Goal: Task Accomplishment & Management: Manage account settings

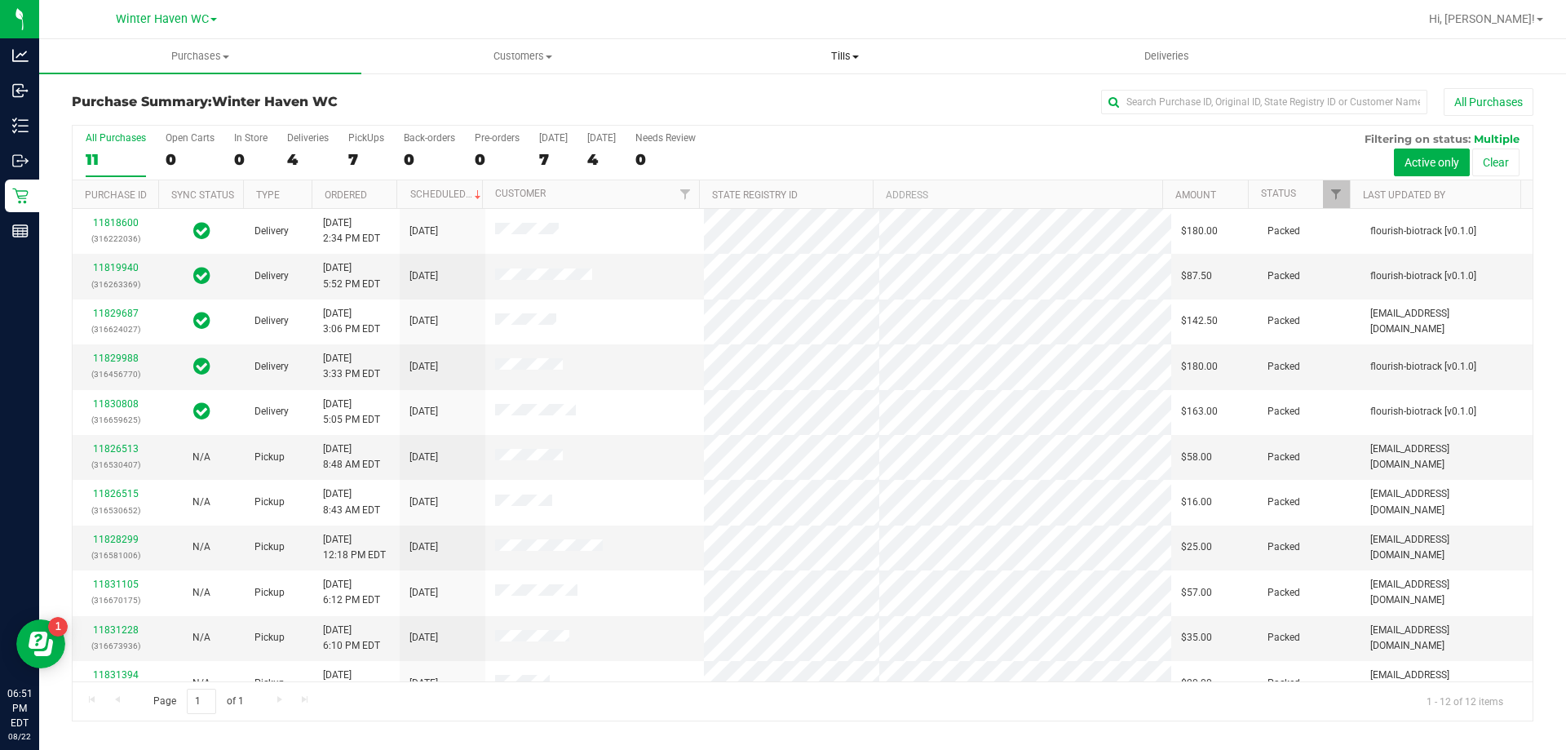
drag, startPoint x: 847, startPoint y: 61, endPoint x: 845, endPoint y: 71, distance: 9.9
click at [847, 60] on span "Tills" at bounding box center [844, 56] width 321 height 15
click at [810, 93] on li "Manage tills" at bounding box center [845, 99] width 322 height 20
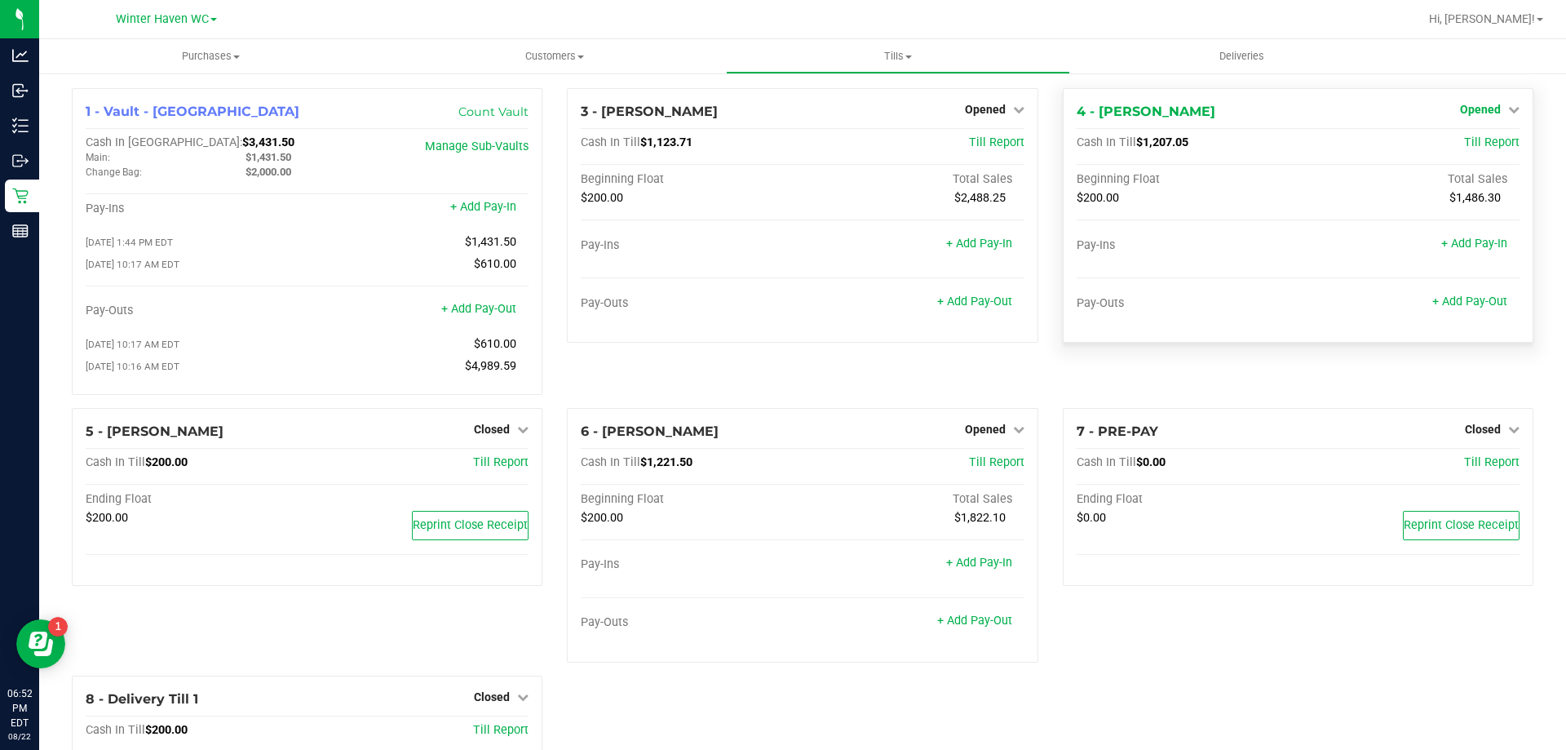
click at [1467, 115] on span "Opened" at bounding box center [1480, 109] width 41 height 13
click at [1473, 134] on div "Close Till" at bounding box center [1482, 144] width 121 height 20
click at [1473, 139] on link "Close Till" at bounding box center [1482, 143] width 44 height 13
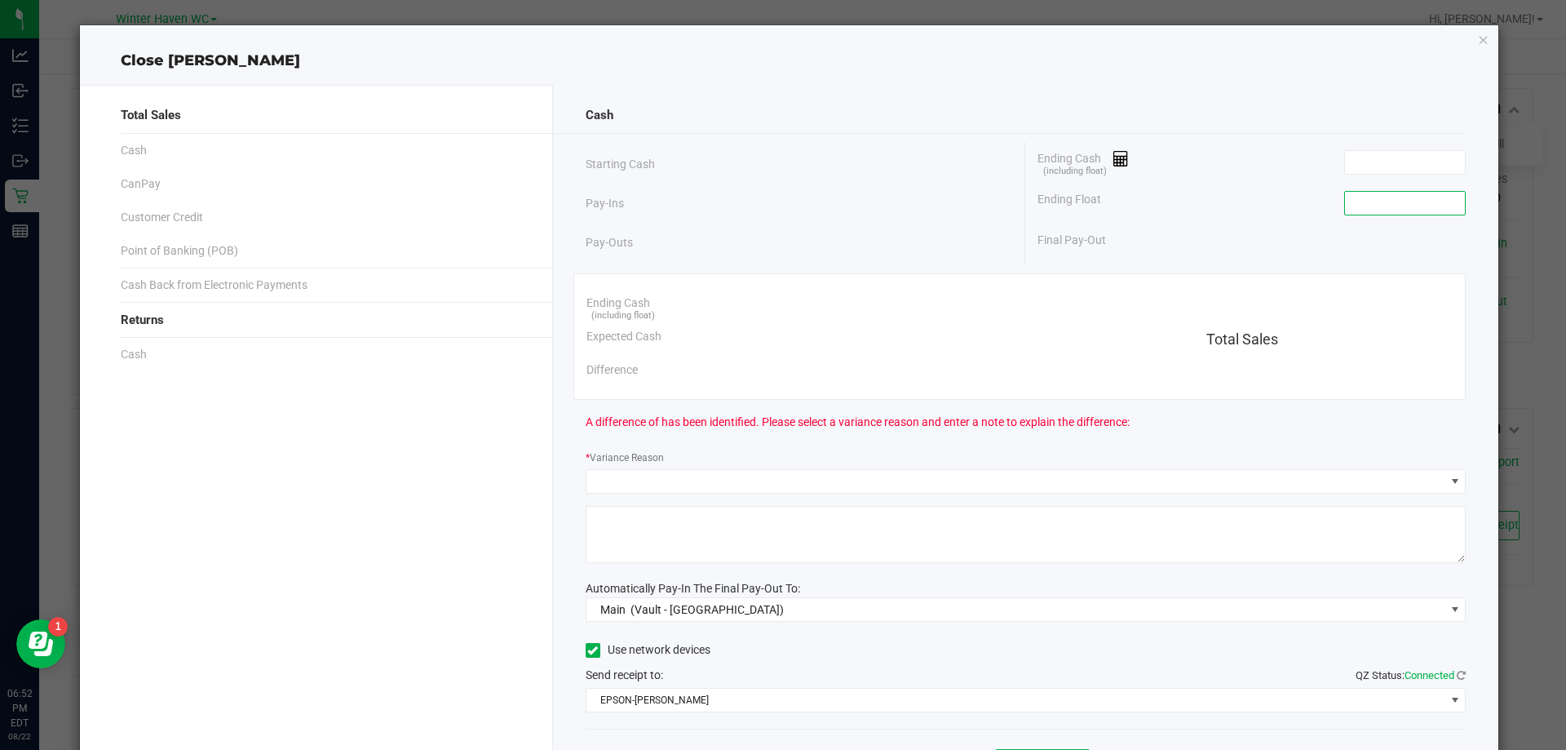
click at [1449, 202] on input at bounding box center [1405, 203] width 120 height 23
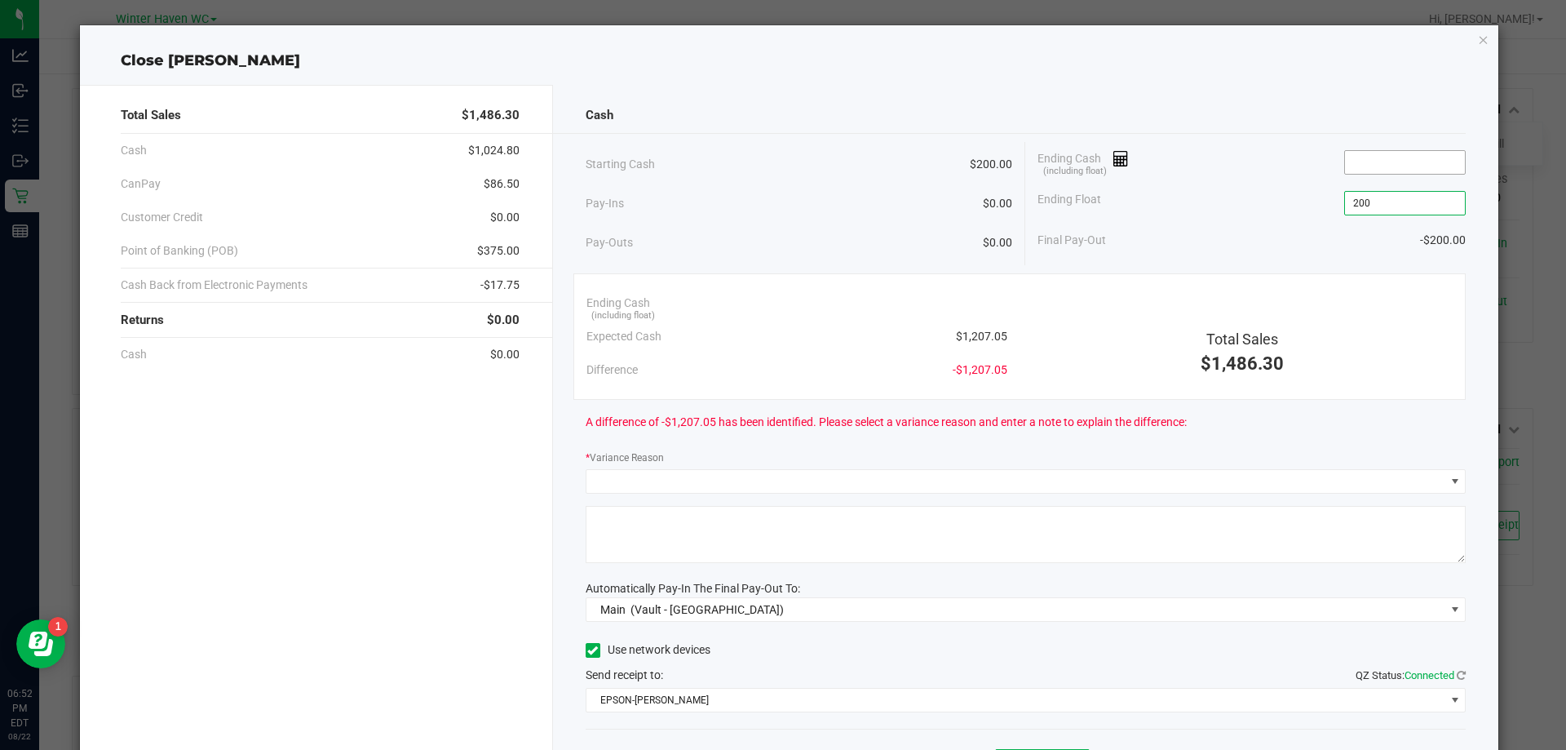
type input "$200.00"
click at [1356, 174] on div "Ending Cash (including float)" at bounding box center [1252, 162] width 428 height 41
click at [1357, 174] on span at bounding box center [1405, 162] width 122 height 24
click at [1359, 157] on input at bounding box center [1405, 162] width 120 height 23
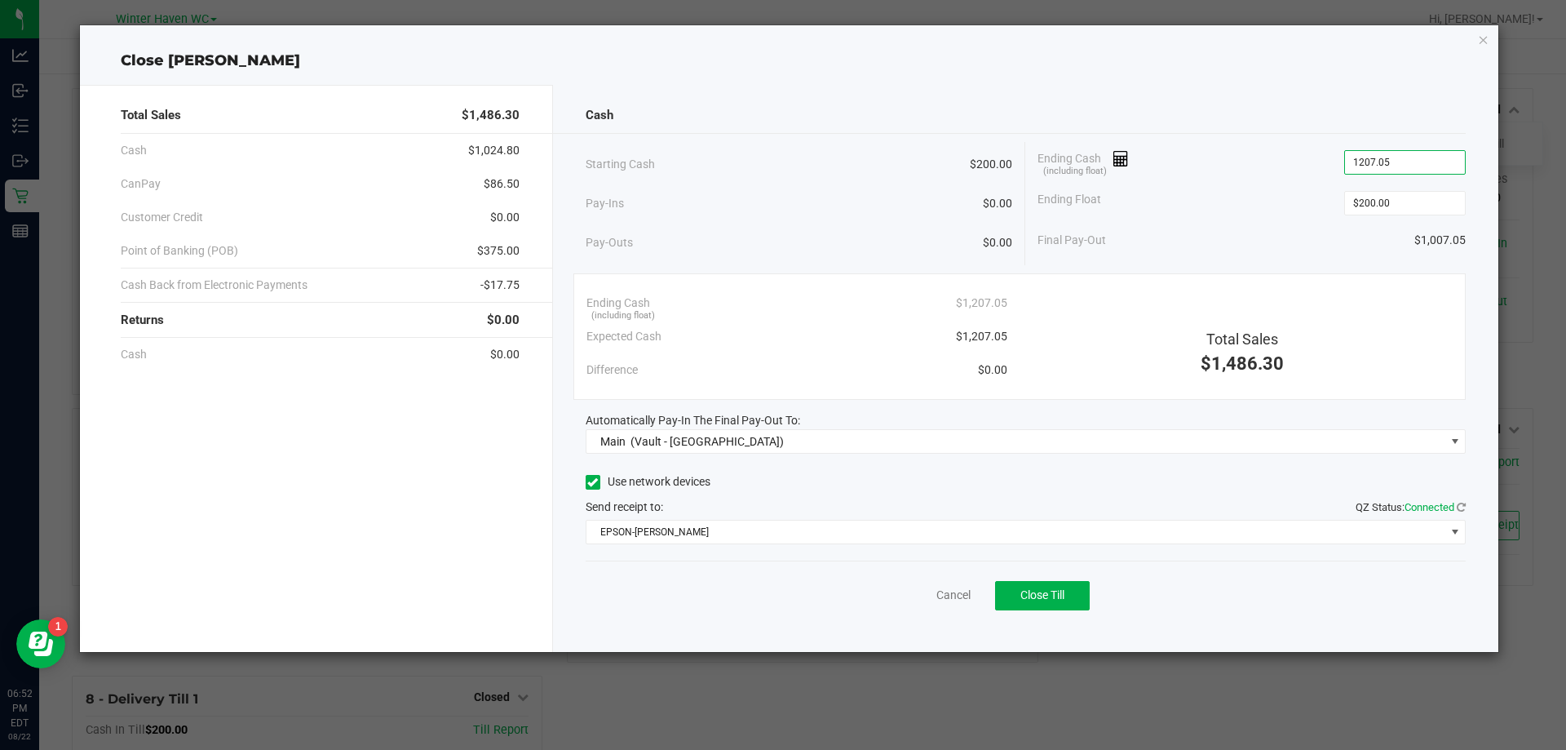
type input "$1,207.05"
click at [1285, 215] on div "Ending Float $200.00" at bounding box center [1252, 203] width 428 height 41
click at [1069, 602] on button "Close Till" at bounding box center [1042, 595] width 95 height 29
click at [904, 591] on link "Dismiss" at bounding box center [917, 595] width 39 height 17
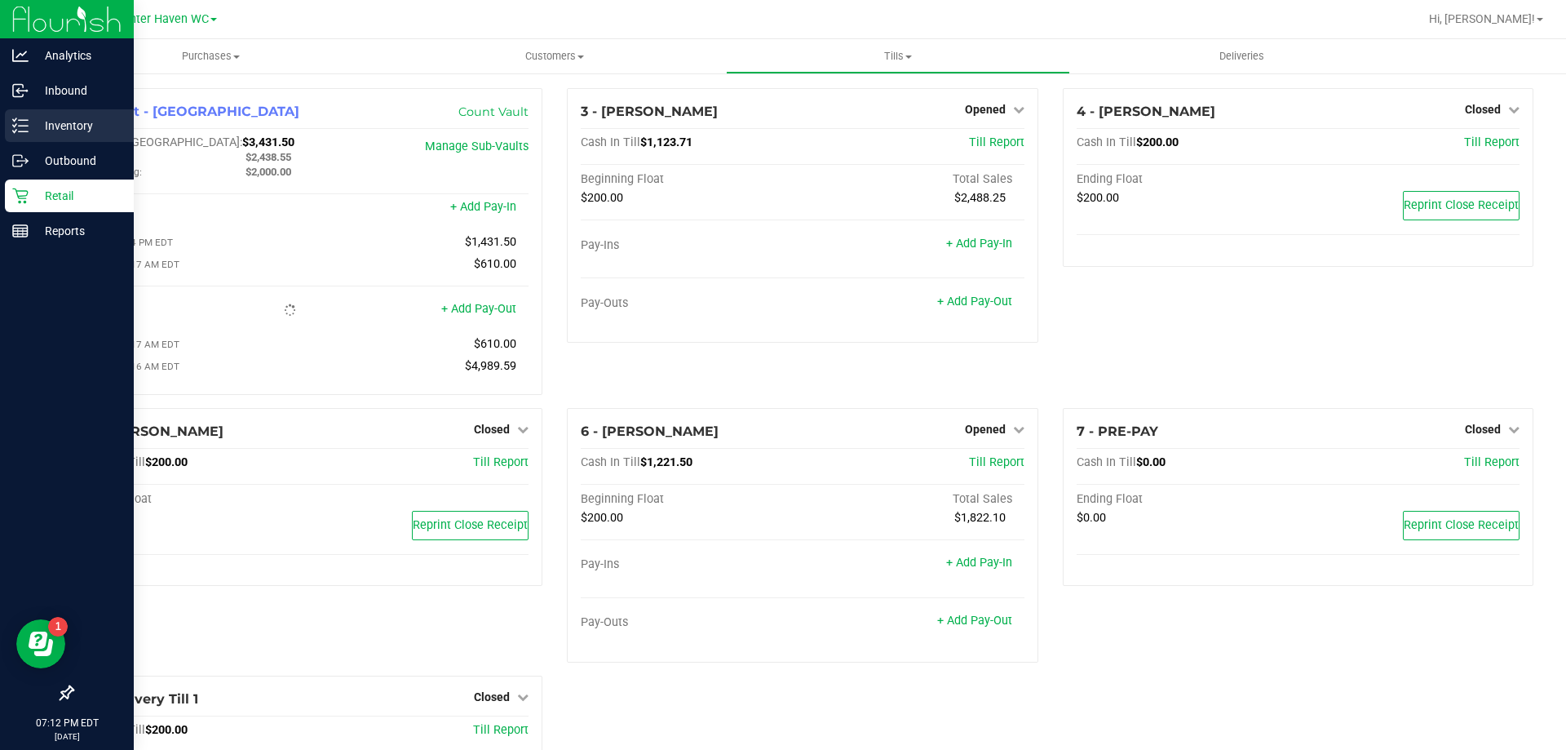
click at [32, 120] on p "Inventory" at bounding box center [78, 126] width 98 height 20
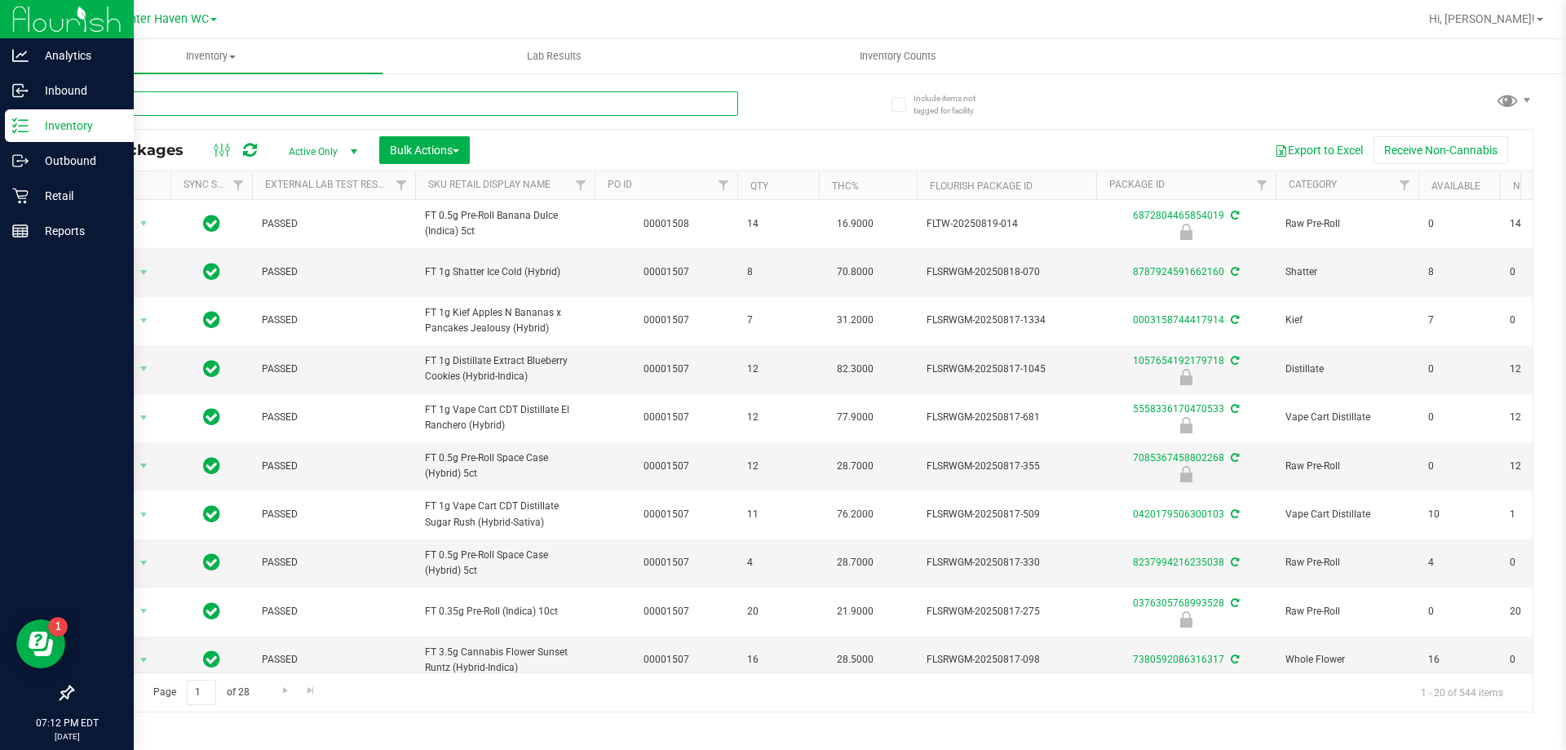
click at [183, 91] on input "text" at bounding box center [405, 103] width 666 height 24
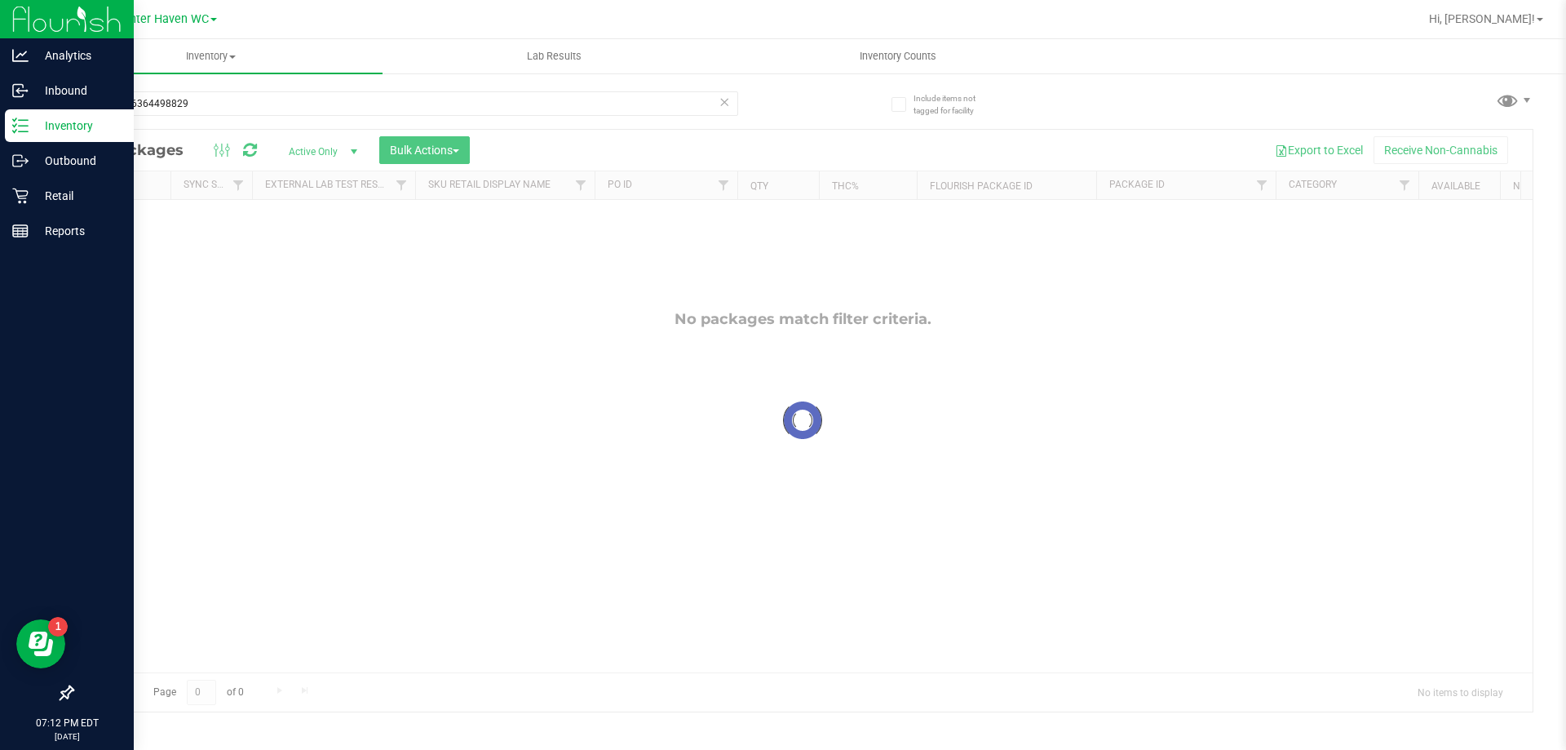
click at [831, 134] on div at bounding box center [803, 421] width 1460 height 582
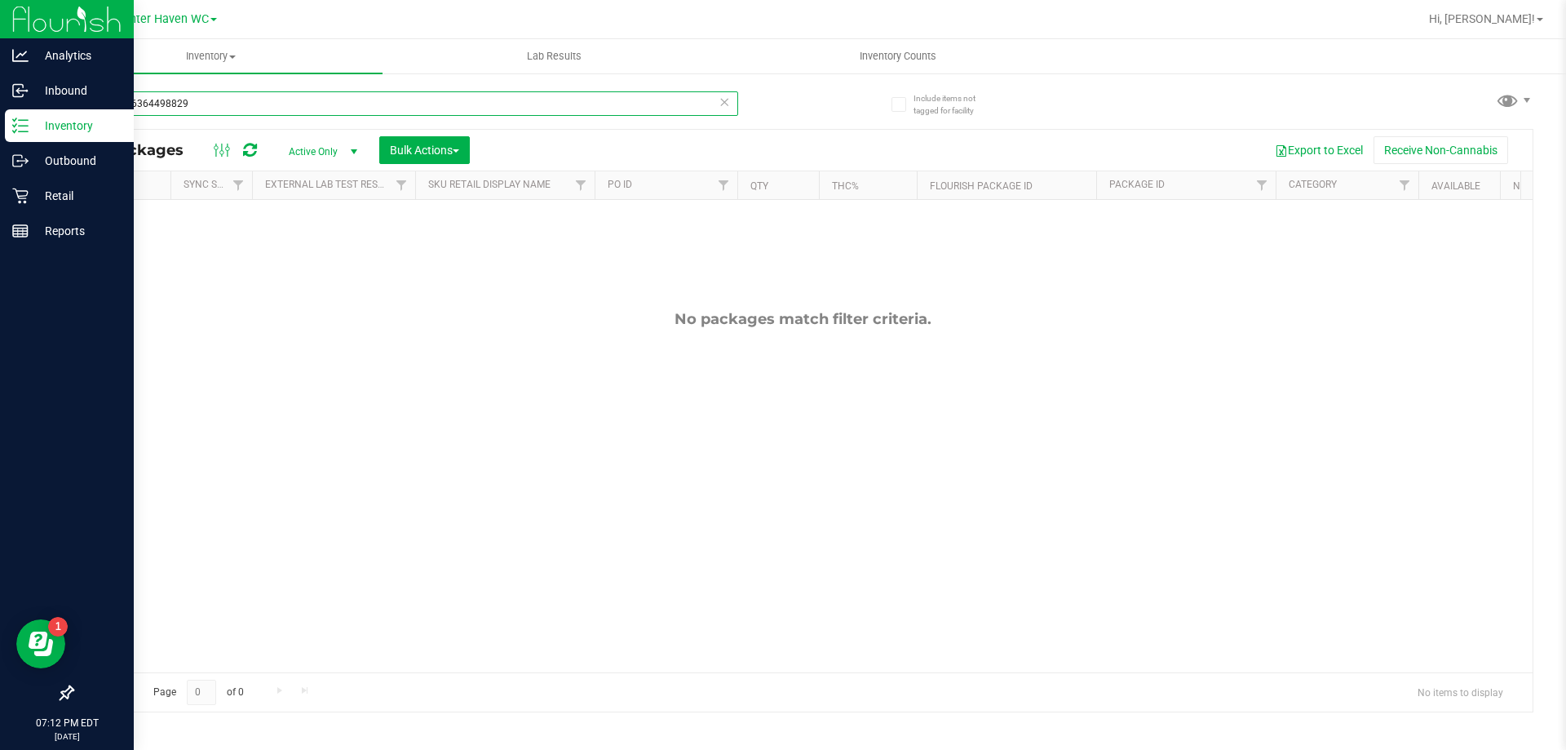
click at [234, 108] on input "0084186364498829" at bounding box center [405, 103] width 666 height 24
type input "pbs"
